Goal: Check status: Check status

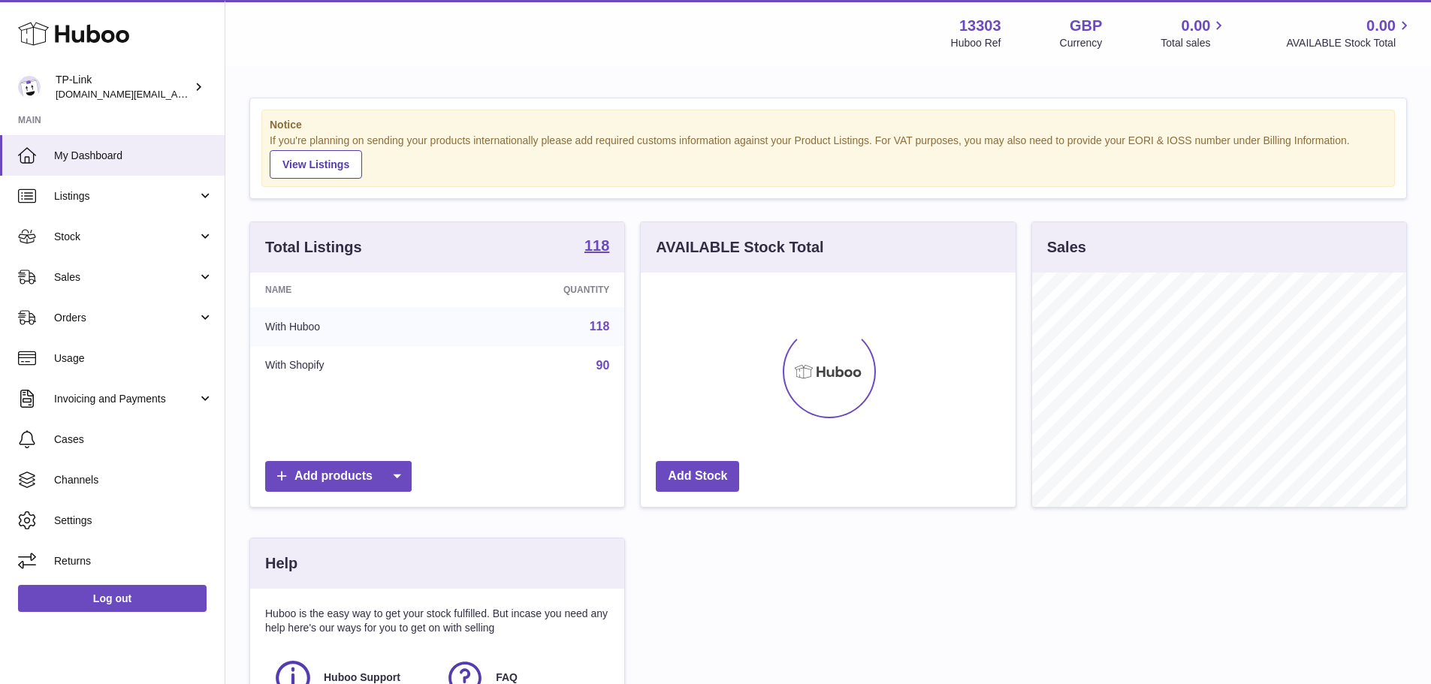
scroll to position [234, 375]
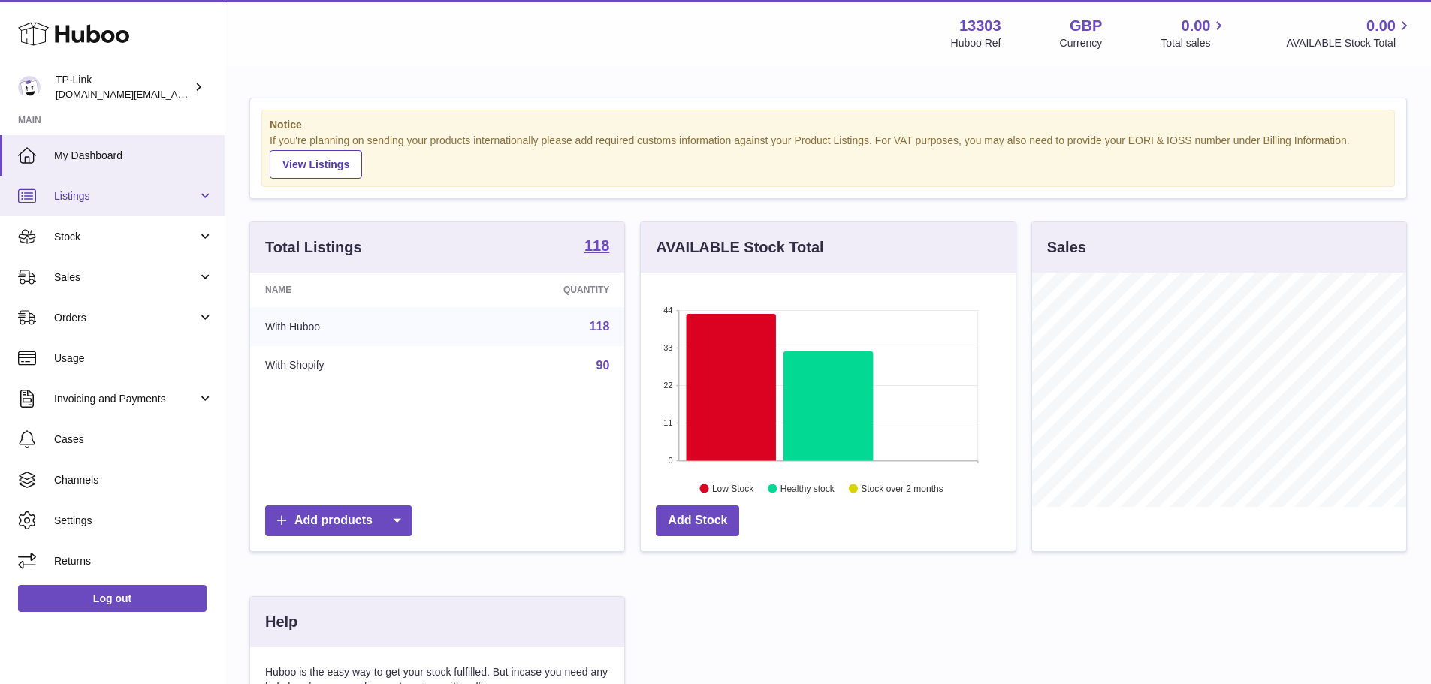
click at [174, 201] on span "Listings" at bounding box center [125, 196] width 143 height 14
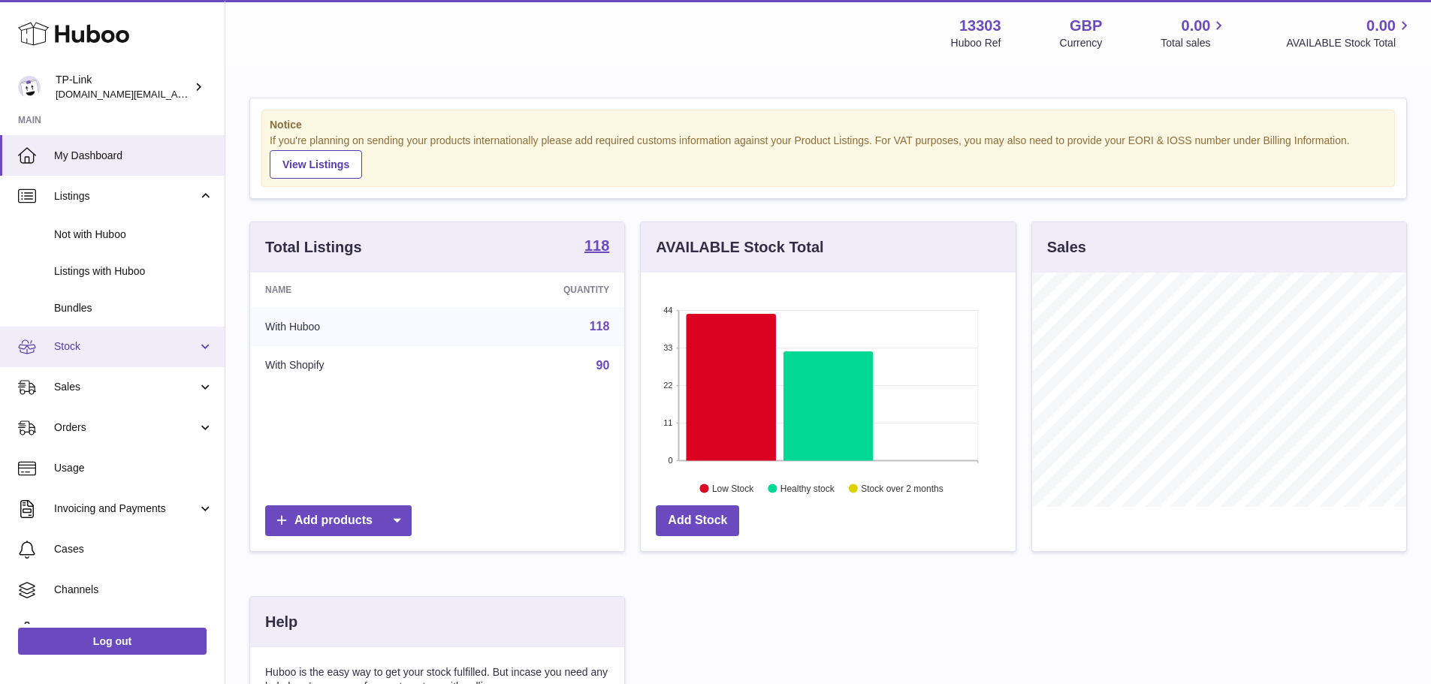
click at [140, 355] on link "Stock" at bounding box center [112, 347] width 225 height 41
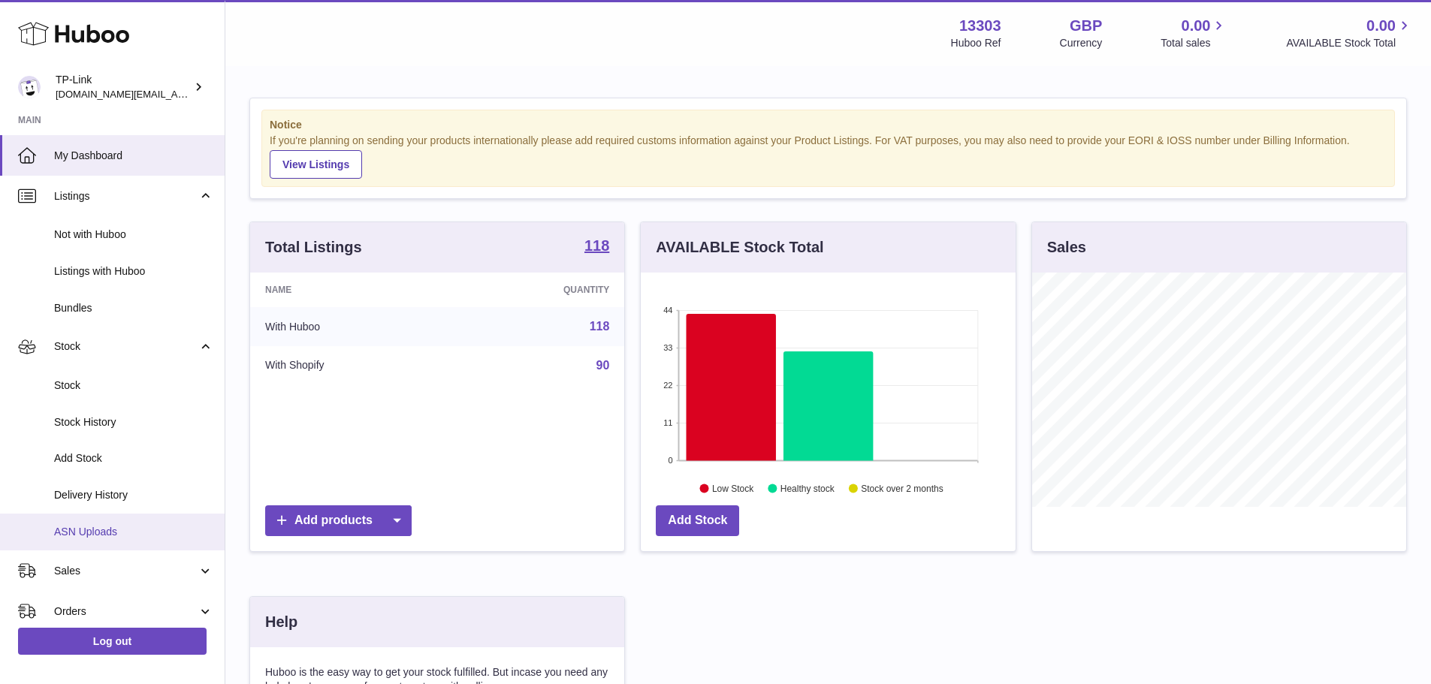
click at [125, 521] on link "ASN Uploads" at bounding box center [112, 532] width 225 height 37
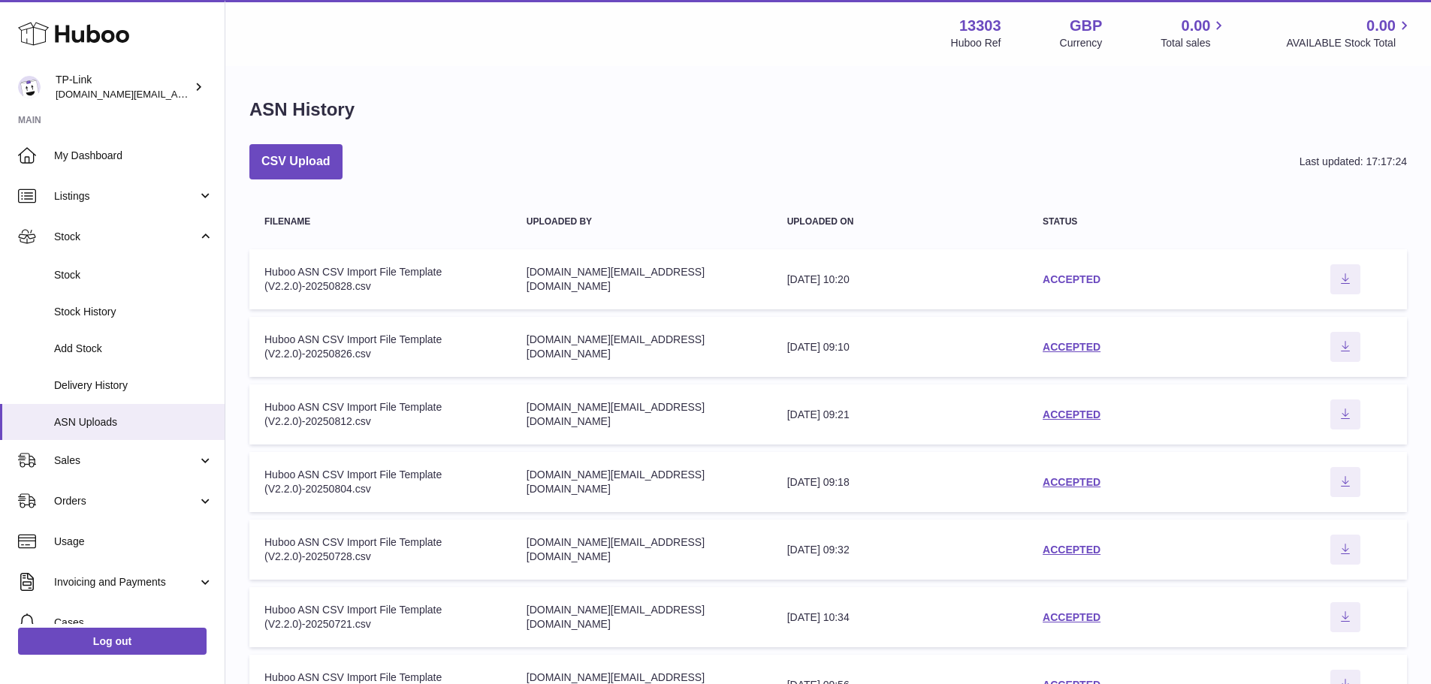
click at [1071, 282] on link "ACCEPTED" at bounding box center [1072, 279] width 58 height 12
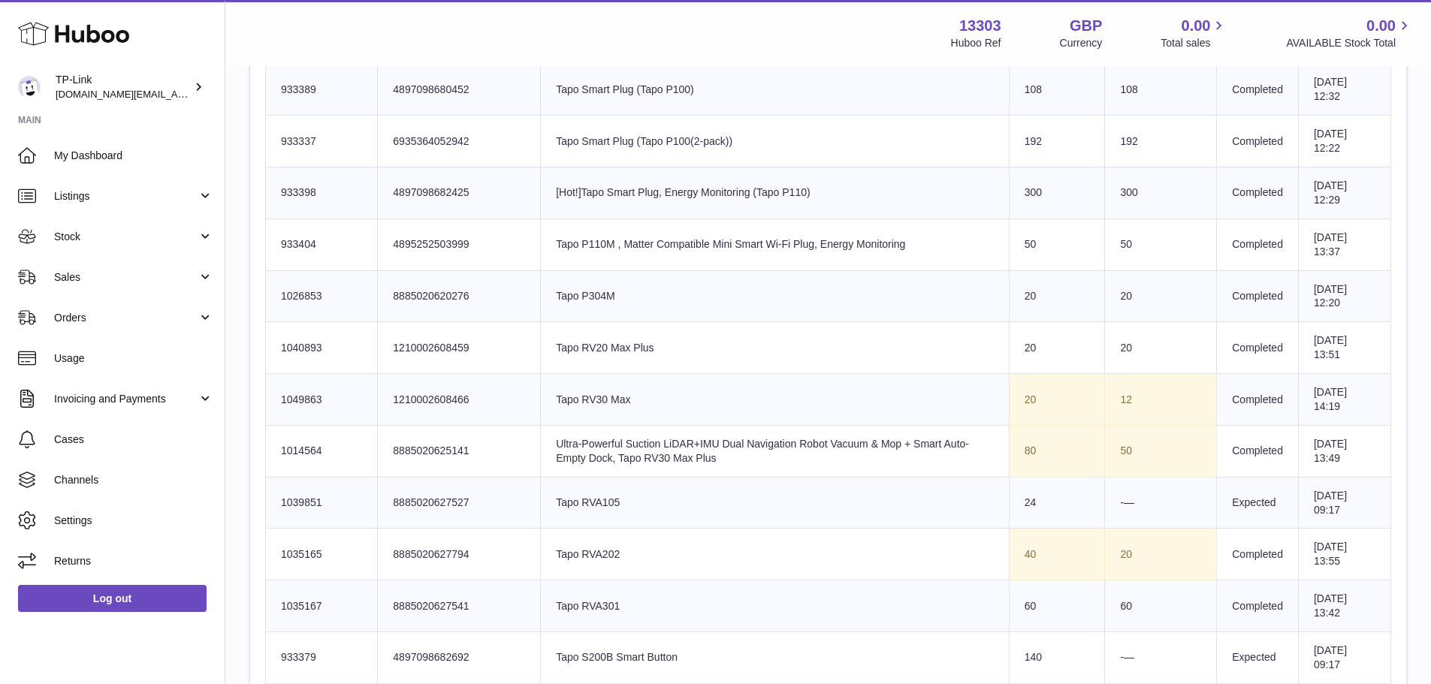
scroll to position [2629, 0]
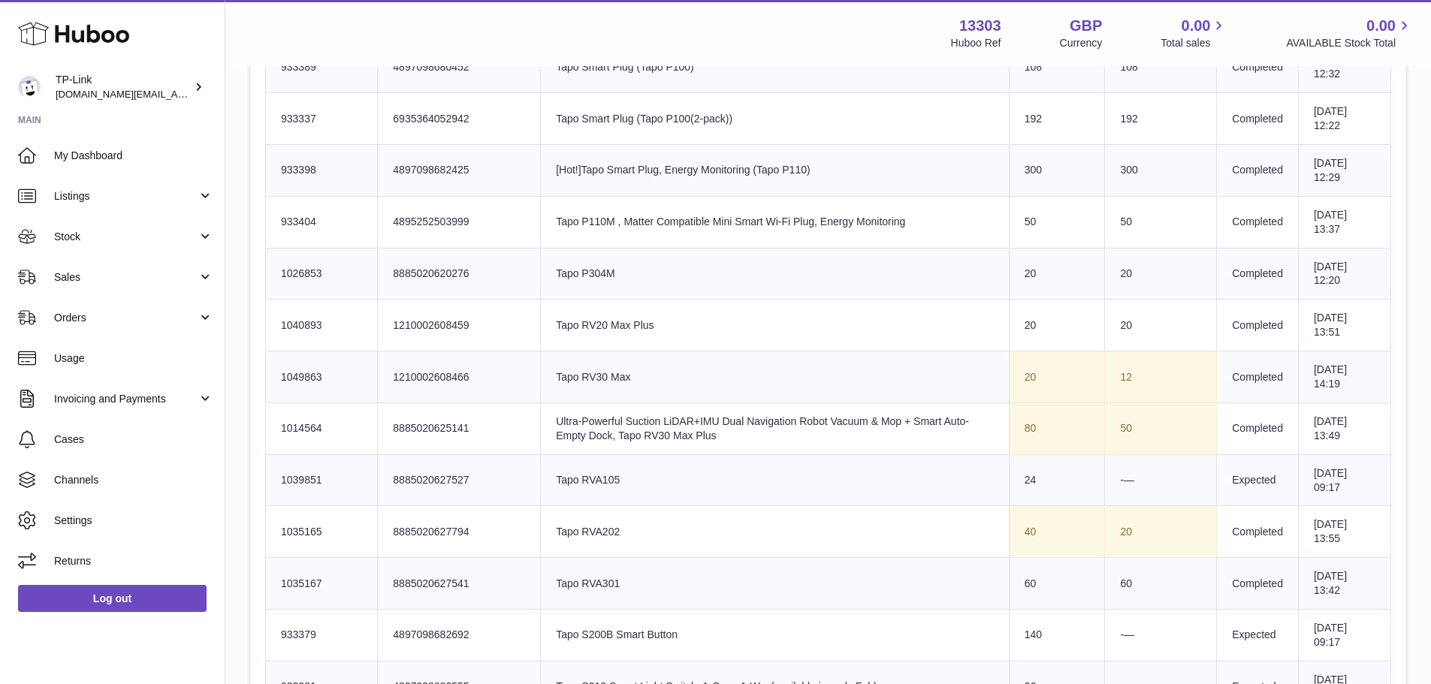
drag, startPoint x: 700, startPoint y: 430, endPoint x: 584, endPoint y: 430, distance: 115.7
click at [584, 430] on td "Product title Ultra-Powerful Suction LiDAR+IMU Dual Navigation Robot Vacuum & M…" at bounding box center [775, 429] width 469 height 52
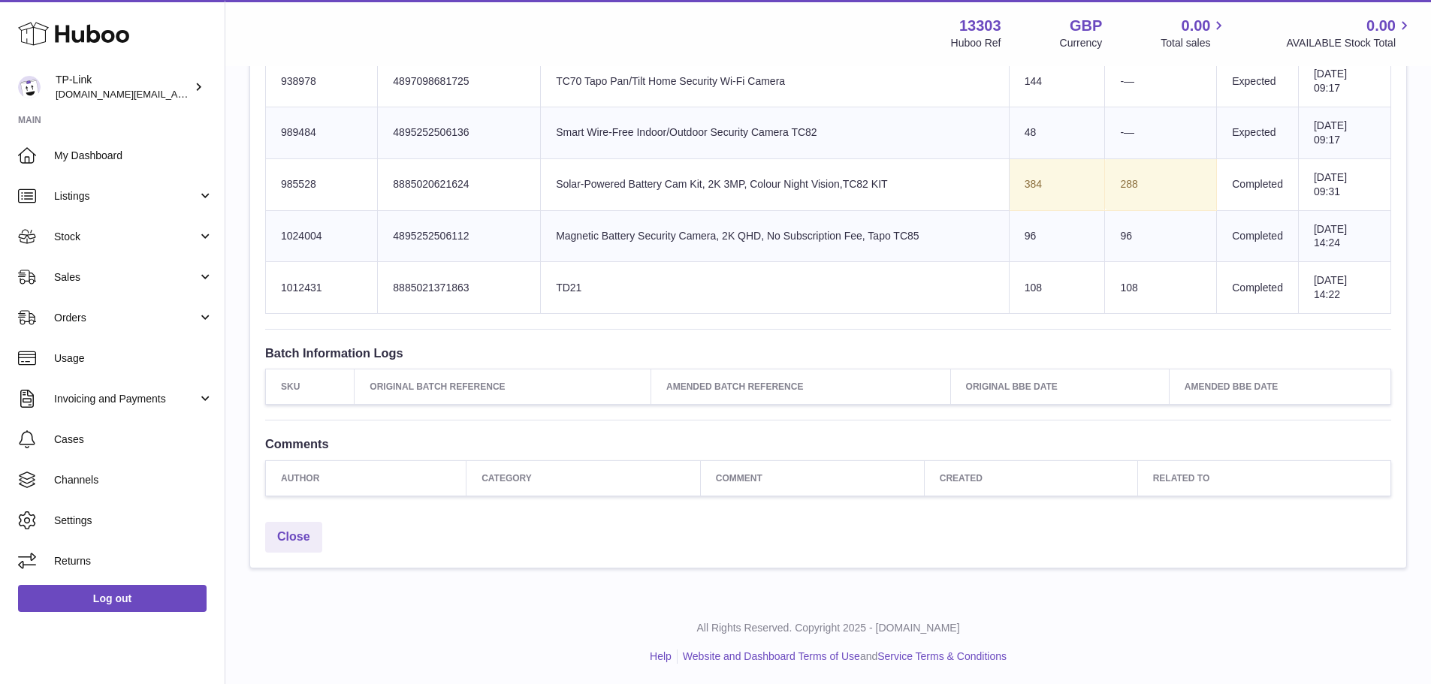
scroll to position [3598, 0]
drag, startPoint x: 1140, startPoint y: 179, endPoint x: 1058, endPoint y: 180, distance: 81.1
click at [1058, 180] on tr "Huboo SKU Number 985528 Client Identifier 8885020621624 Product title Solar-Pow…" at bounding box center [828, 183] width 1125 height 52
click at [1058, 180] on td "Sent Quantity 384" at bounding box center [1057, 183] width 96 height 52
click at [1052, 181] on tr "Huboo SKU Number 985528 Client Identifier 8885020621624 Product title Solar-Pow…" at bounding box center [828, 183] width 1125 height 52
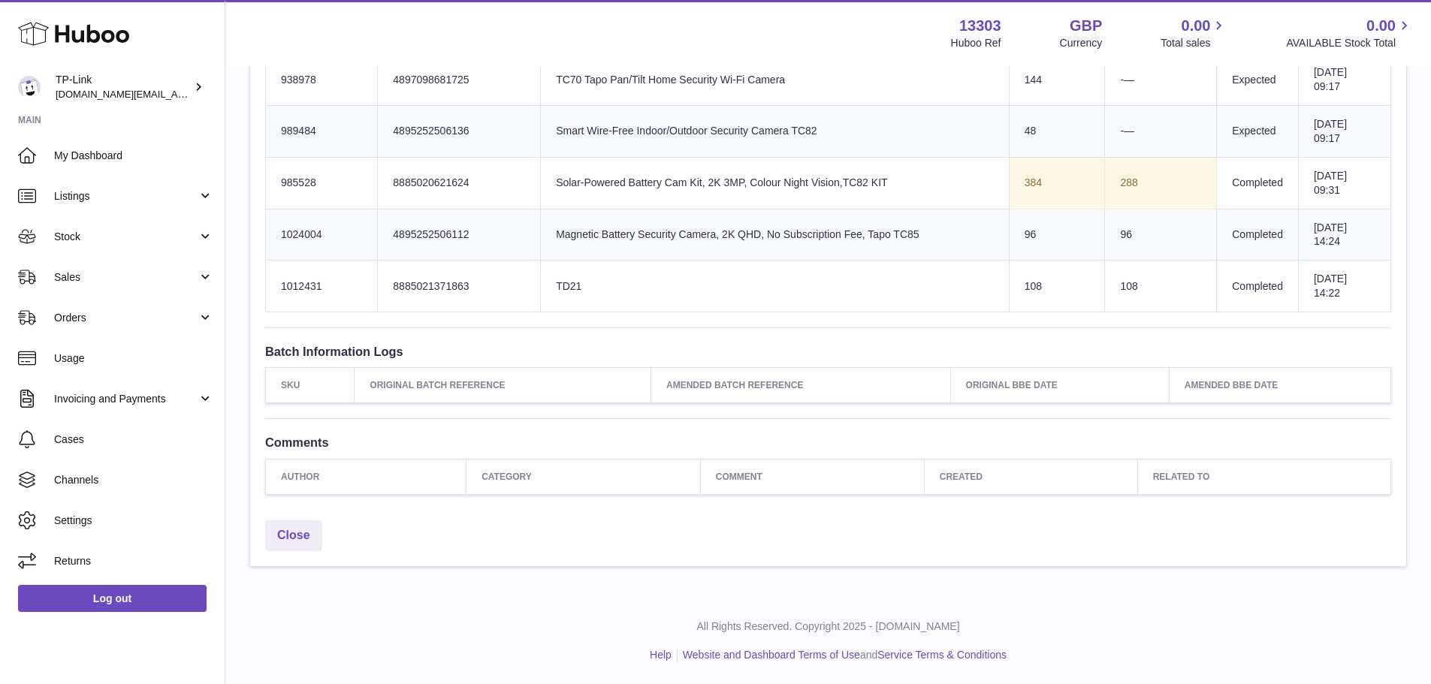
click at [1105, 178] on td "288" at bounding box center [1161, 183] width 112 height 52
drag, startPoint x: 1122, startPoint y: 177, endPoint x: 1074, endPoint y: 180, distance: 48.2
click at [1074, 180] on tr "Huboo SKU Number 985528 Client Identifier 8885020621624 Product title Solar-Pow…" at bounding box center [828, 183] width 1125 height 52
click at [1074, 180] on td "Sent Quantity 384" at bounding box center [1057, 183] width 96 height 52
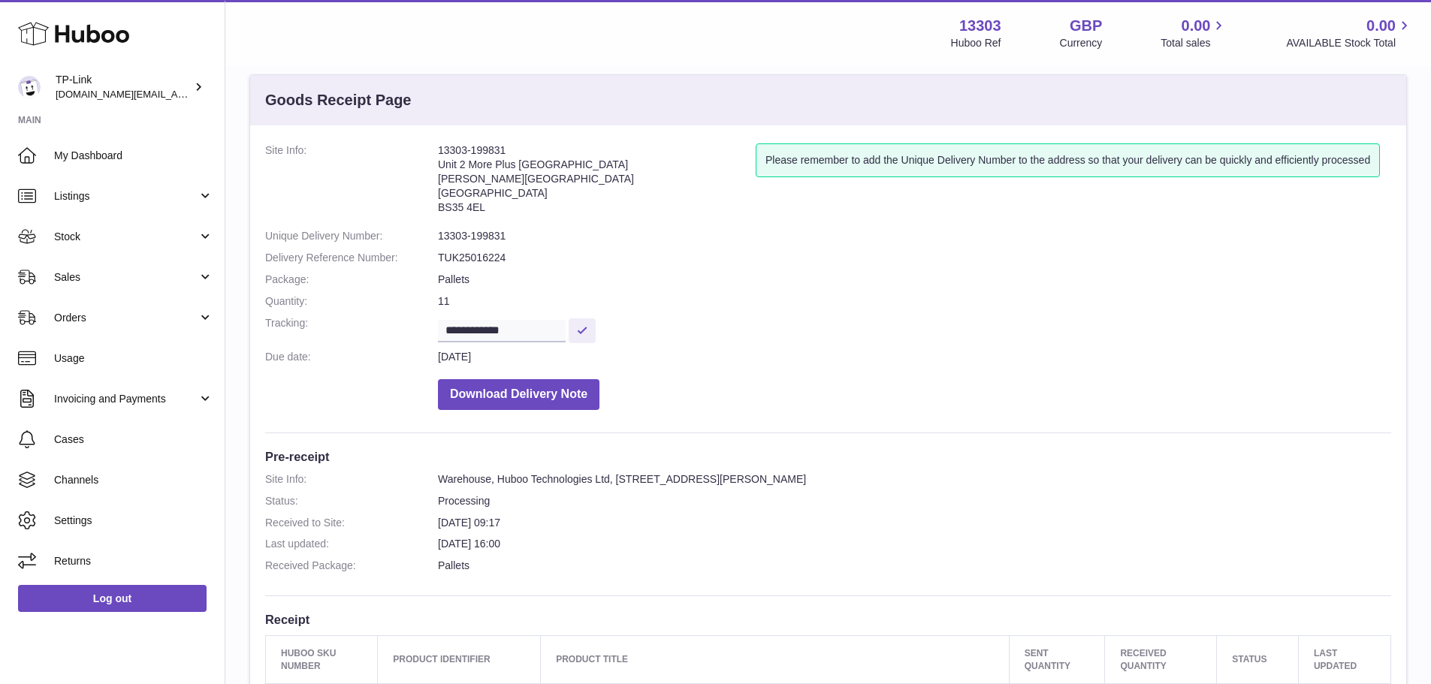
scroll to position [0, 0]
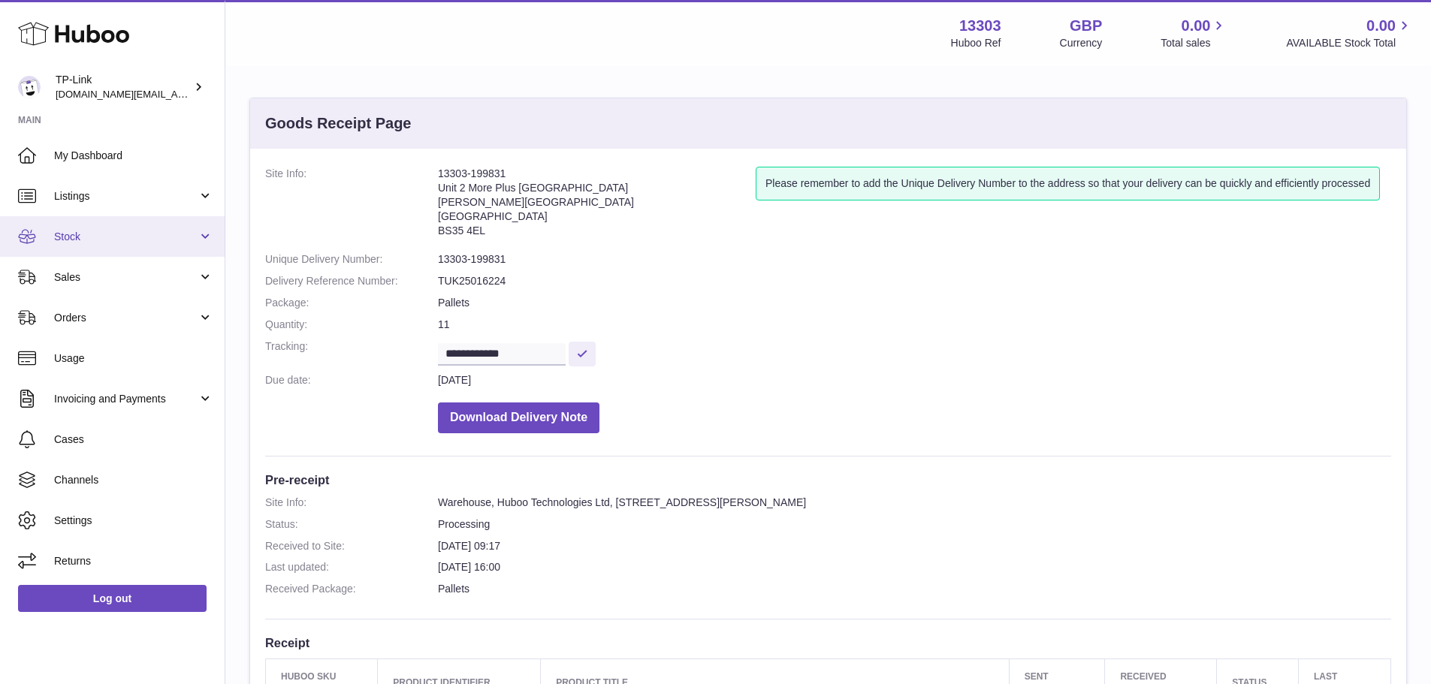
click at [135, 237] on span "Stock" at bounding box center [125, 237] width 143 height 14
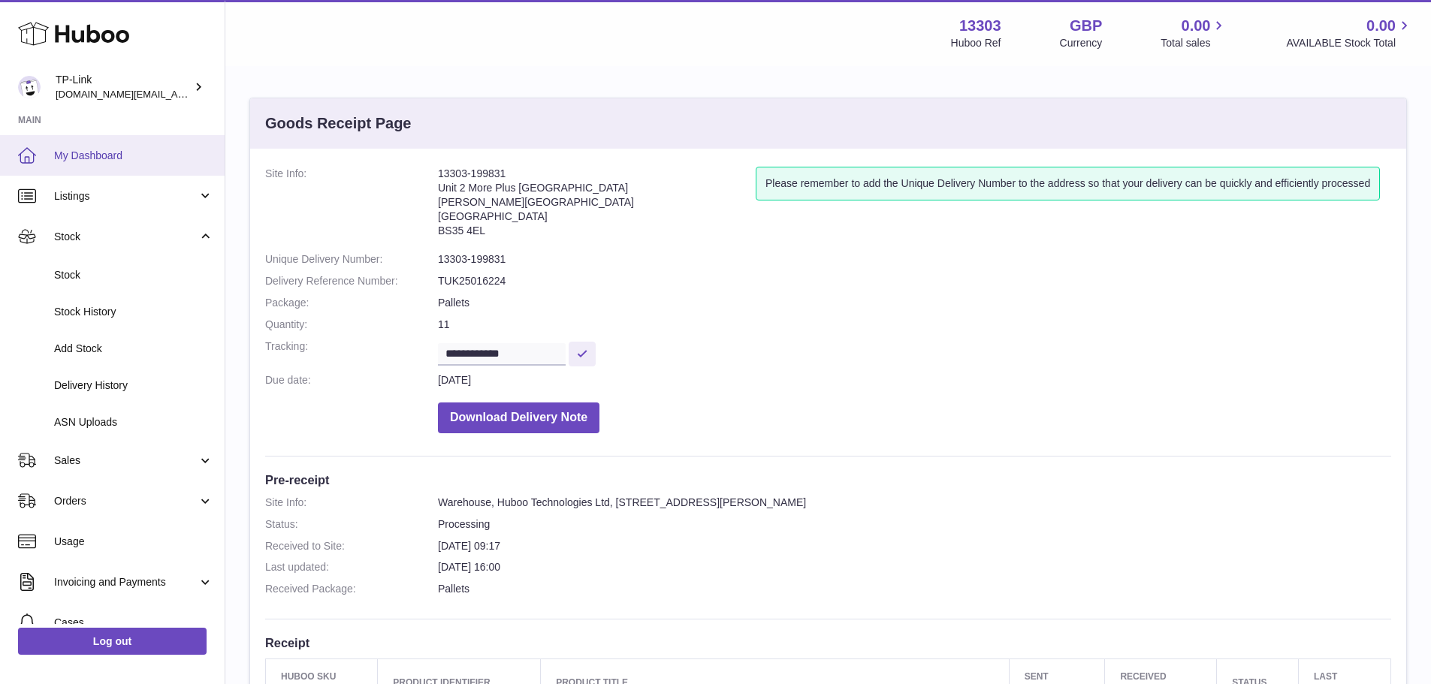
click at [146, 150] on span "My Dashboard" at bounding box center [133, 156] width 159 height 14
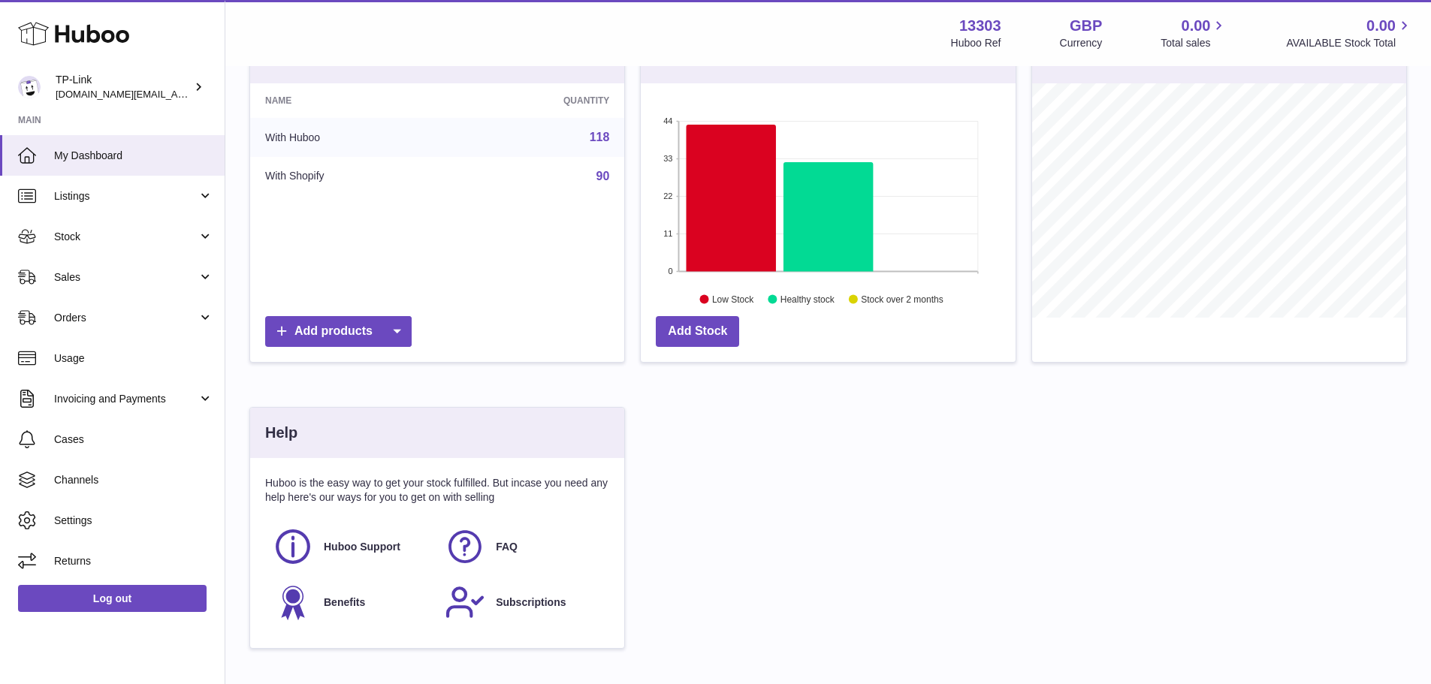
scroll to position [62, 0]
